Goal: Information Seeking & Learning: Find specific fact

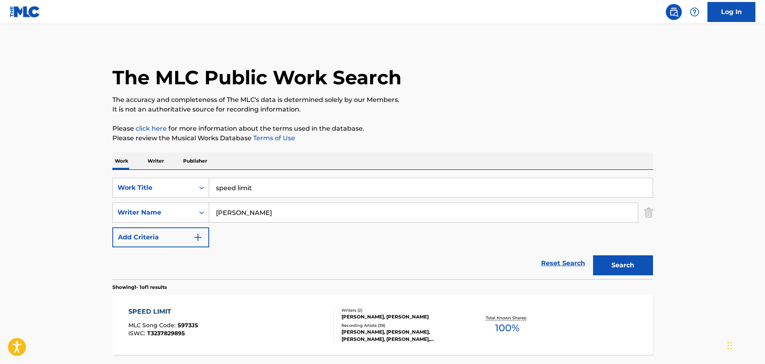
click at [246, 323] on div "SPEED LIMIT MLC Song Code : S973J5 ISWC : T3237829895" at bounding box center [231, 325] width 206 height 36
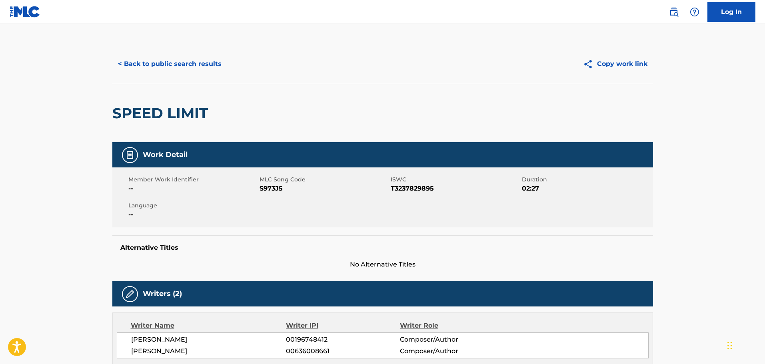
click at [163, 62] on button "< Back to public search results" at bounding box center [169, 64] width 115 height 20
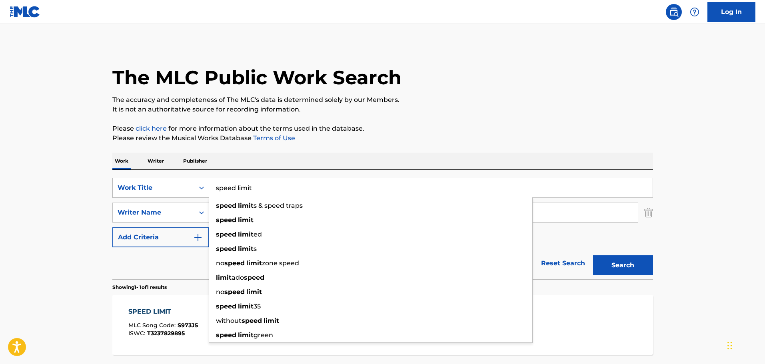
drag, startPoint x: 278, startPoint y: 191, endPoint x: 194, endPoint y: 178, distance: 85.4
click at [194, 178] on div "SearchWithCriteria99b65541-9d64-4ab2-821f-fe8f03399902 Work Title speed limit s…" at bounding box center [382, 188] width 541 height 20
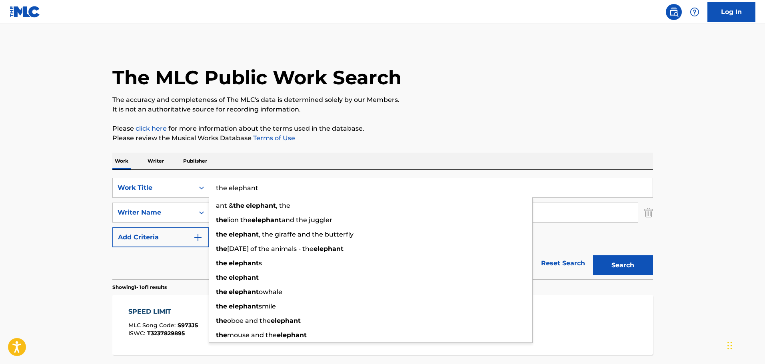
type input "the elephant"
click at [593, 256] on button "Search" at bounding box center [623, 266] width 60 height 20
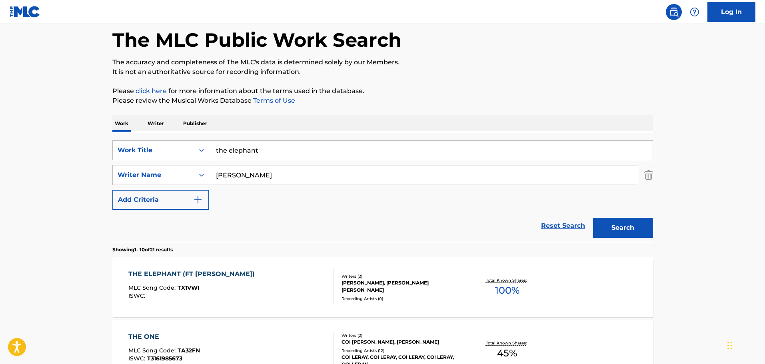
scroll to position [80, 0]
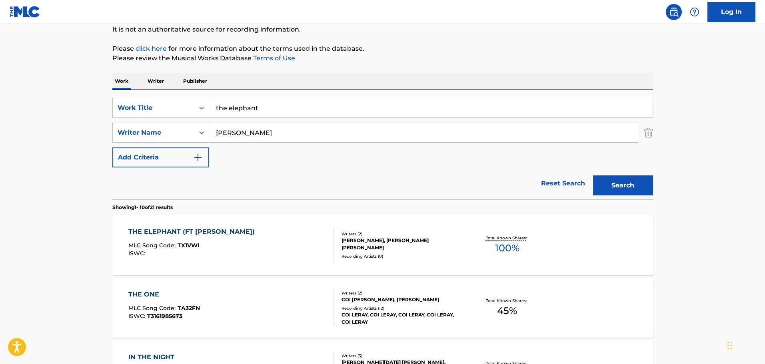
click at [246, 236] on div "THE ELEPHANT (FT [PERSON_NAME])" at bounding box center [193, 232] width 130 height 10
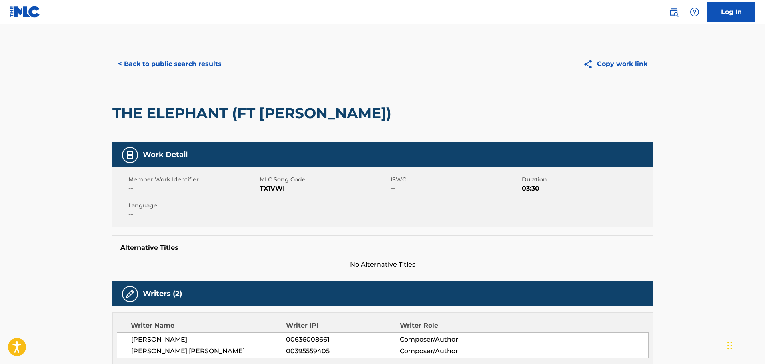
click at [159, 64] on button "< Back to public search results" at bounding box center [169, 64] width 115 height 20
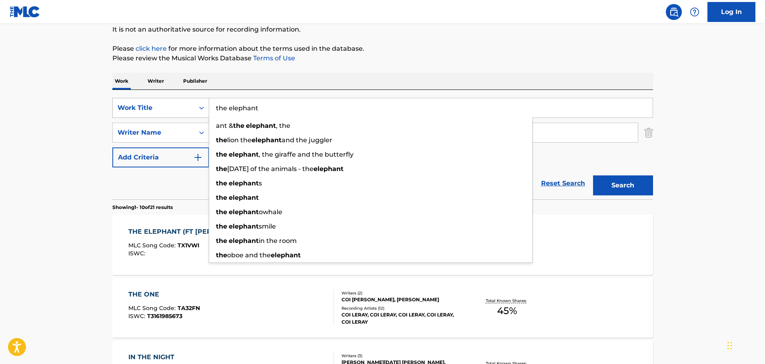
drag, startPoint x: 289, startPoint y: 109, endPoint x: 196, endPoint y: 110, distance: 93.2
click at [196, 110] on div "SearchWithCriteria99b65541-9d64-4ab2-821f-fe8f03399902 Work Title the elephant …" at bounding box center [382, 108] width 541 height 20
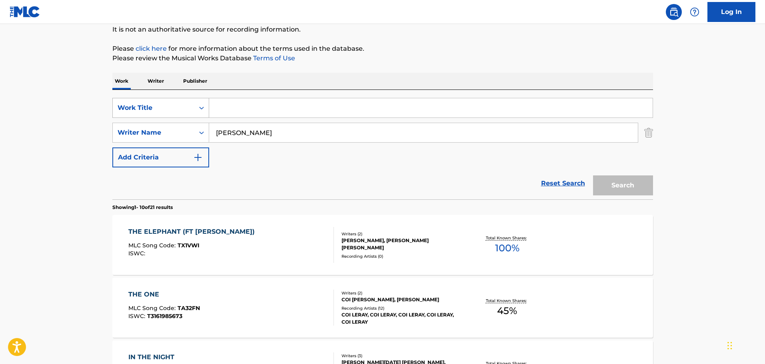
type input "e"
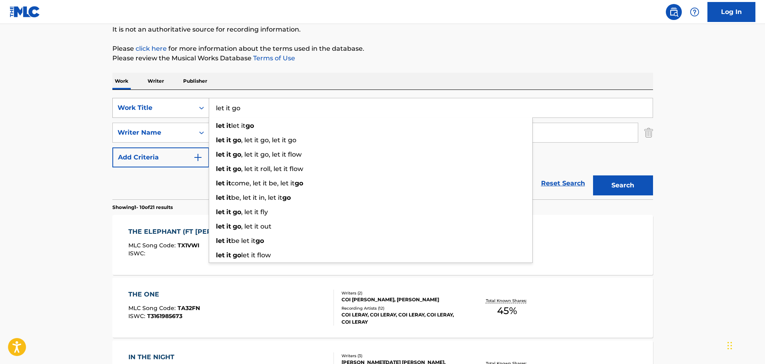
type input "let it go"
click at [593, 176] on button "Search" at bounding box center [623, 186] width 60 height 20
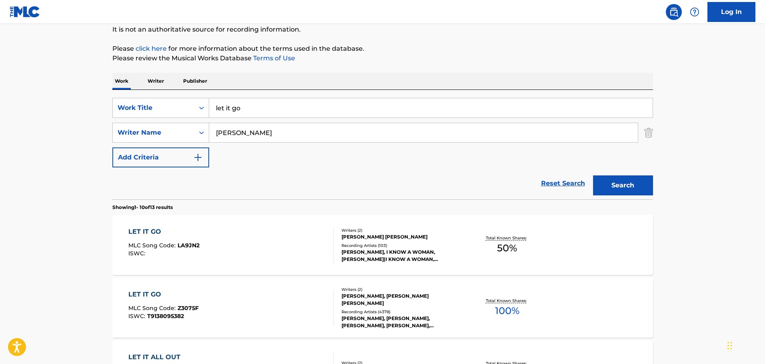
click at [182, 229] on div "LET IT GO" at bounding box center [163, 232] width 71 height 10
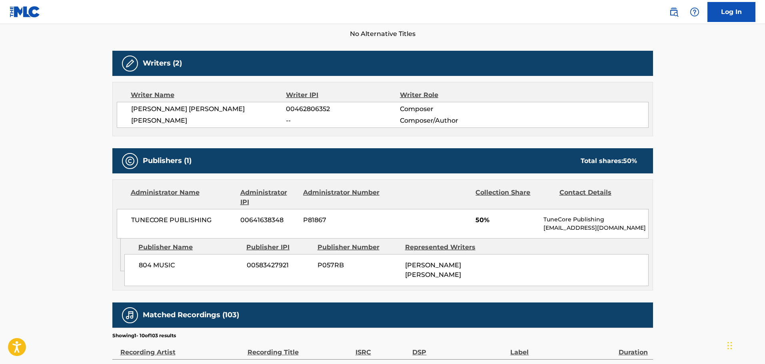
scroll to position [240, 0]
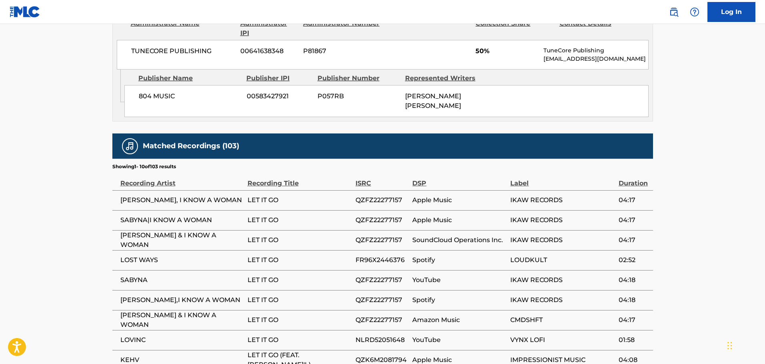
scroll to position [80, 0]
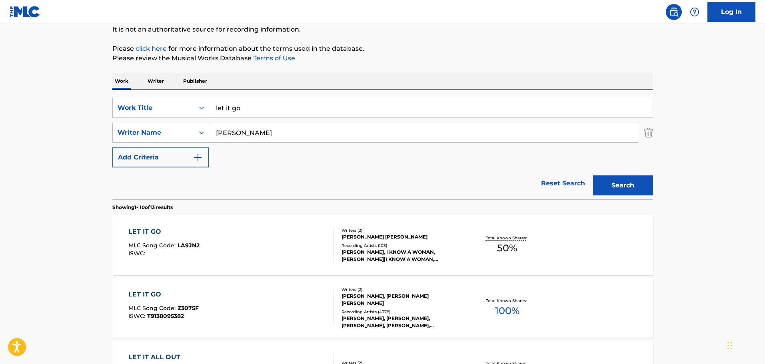
click at [212, 322] on div "LET IT GO MLC Song Code : Z3075F ISWC : T9138095382" at bounding box center [231, 308] width 206 height 36
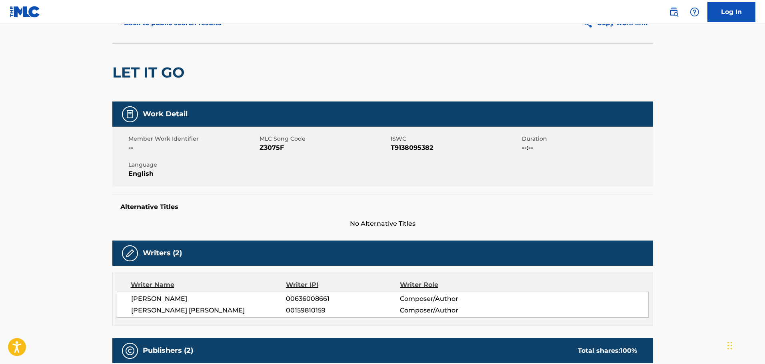
scroll to position [40, 0]
